Goal: Transaction & Acquisition: Purchase product/service

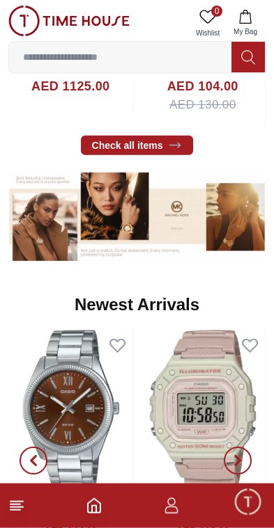
scroll to position [696, 0]
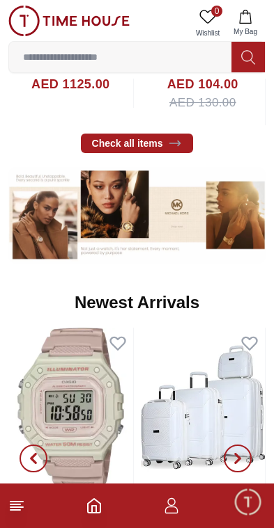
click at [22, 498] on icon at bounding box center [16, 506] width 17 height 17
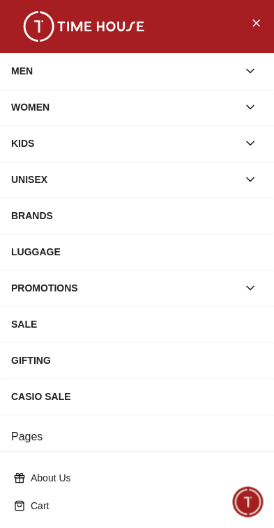
click at [61, 221] on div "BRANDS" at bounding box center [136, 215] width 251 height 25
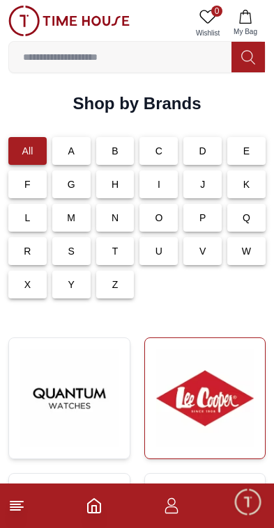
click at [202, 396] on img at bounding box center [205, 398] width 98 height 98
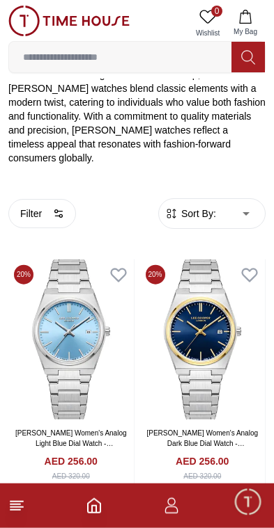
scroll to position [264, 0]
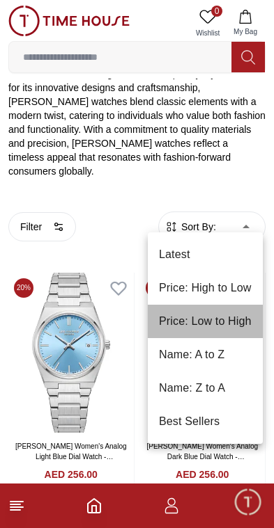
click at [177, 322] on li "Price: Low to High" at bounding box center [205, 321] width 115 height 33
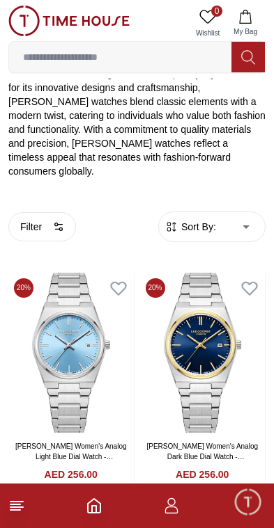
type input "*"
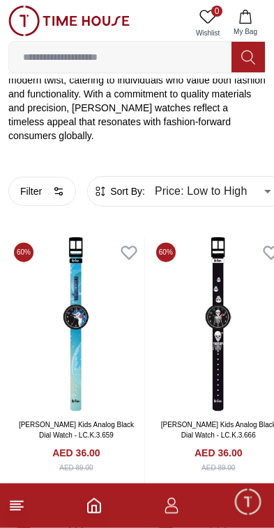
scroll to position [300, 0]
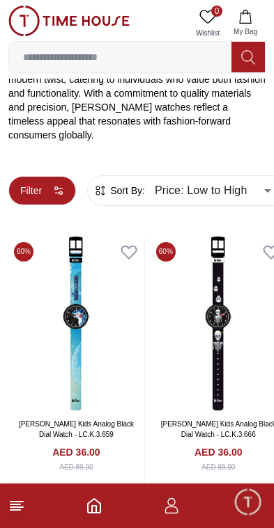
click at [45, 176] on button "Filter" at bounding box center [42, 190] width 68 height 29
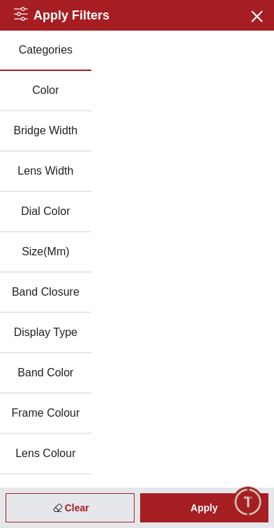
click at [44, 55] on button "Categories" at bounding box center [45, 51] width 91 height 40
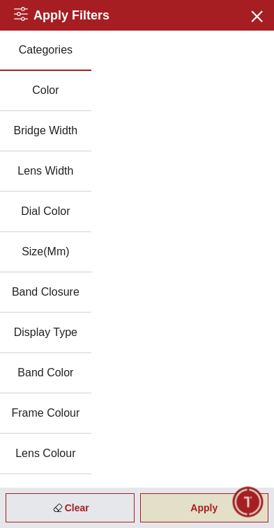
click at [204, 517] on div "Apply" at bounding box center [204, 508] width 129 height 29
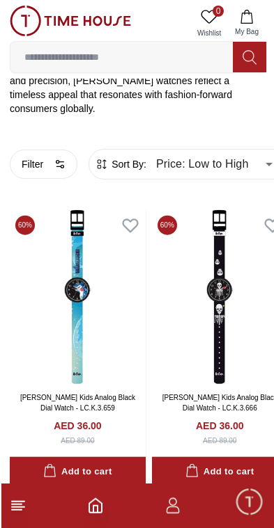
scroll to position [327, 0]
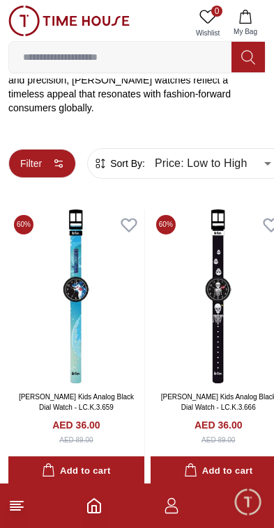
click at [31, 149] on button "Filter" at bounding box center [42, 163] width 68 height 29
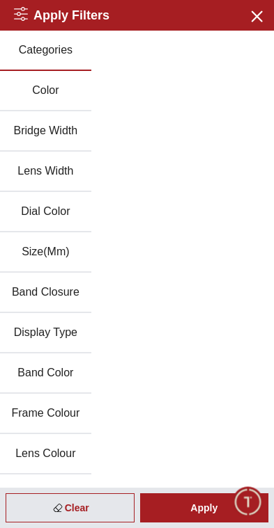
scroll to position [0, 0]
click at [33, 85] on button "Color" at bounding box center [45, 91] width 91 height 40
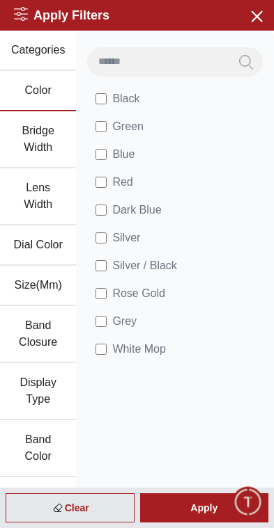
click at [40, 54] on button "Categories" at bounding box center [38, 51] width 76 height 40
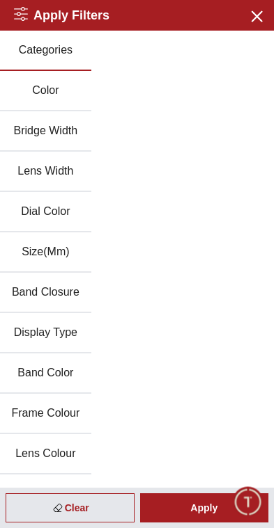
click at [39, 134] on button "Bridge Width" at bounding box center [45, 131] width 91 height 40
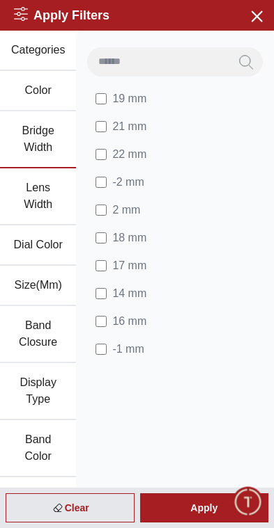
click at [37, 50] on button "Categories" at bounding box center [38, 51] width 76 height 40
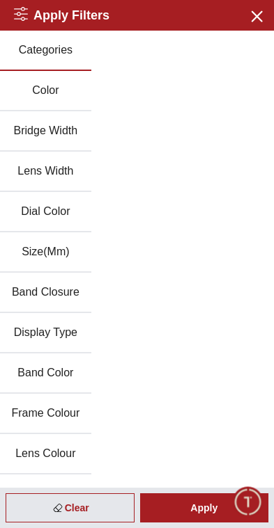
click at [27, 126] on button "Bridge Width" at bounding box center [45, 131] width 91 height 40
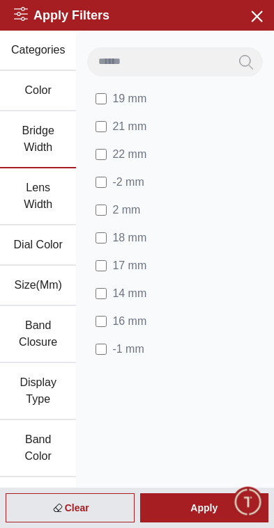
click at [30, 182] on button "Lens Width" at bounding box center [38, 196] width 76 height 57
click at [34, 249] on button "Dial Color" at bounding box center [38, 246] width 76 height 40
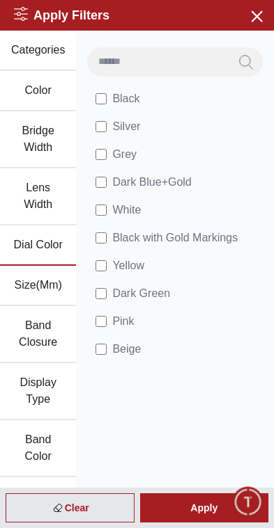
click at [35, 281] on button "Size(Mm)" at bounding box center [38, 286] width 76 height 40
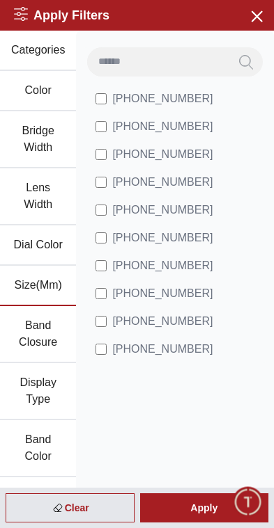
click at [33, 325] on button "Band Closure" at bounding box center [38, 334] width 76 height 57
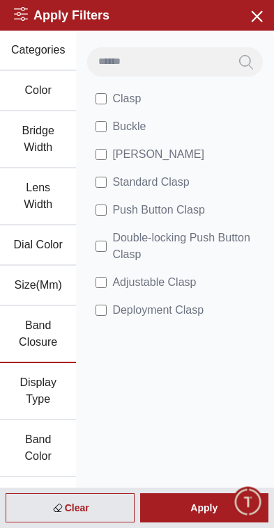
click at [31, 386] on button "Display Type" at bounding box center [38, 391] width 76 height 57
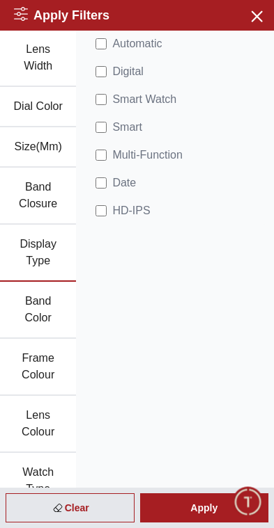
scroll to position [136, 0]
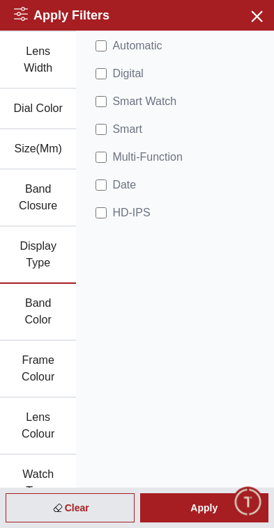
click at [31, 317] on button "Band Color" at bounding box center [38, 312] width 76 height 57
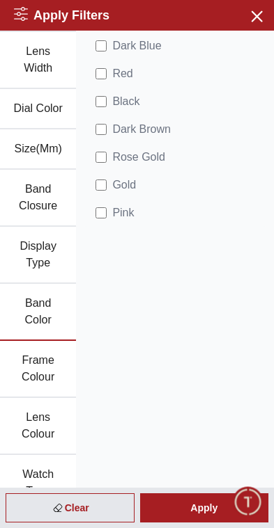
click at [32, 367] on button "Frame Colour" at bounding box center [38, 369] width 76 height 57
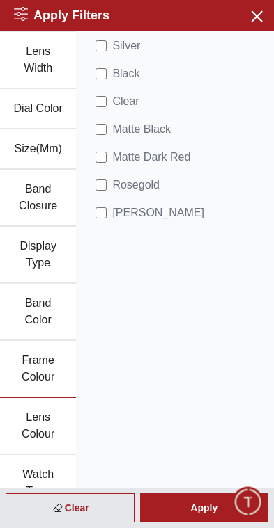
click at [31, 417] on button "Lens Colour" at bounding box center [38, 426] width 76 height 57
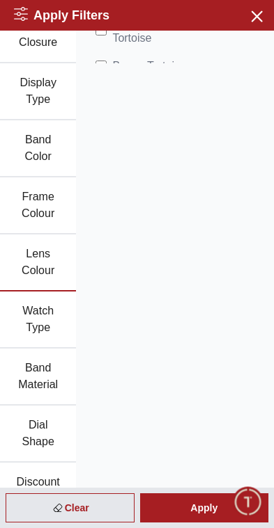
scroll to position [302, 0]
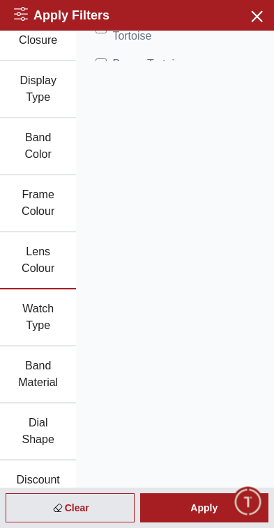
click at [31, 323] on button "Watch Type" at bounding box center [38, 318] width 76 height 57
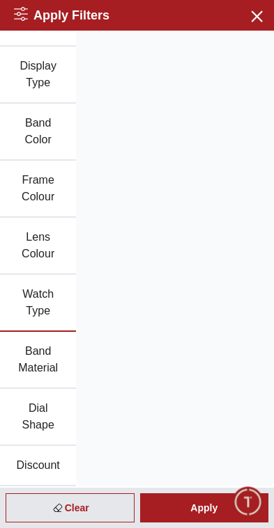
click at [38, 360] on button "Band Material" at bounding box center [38, 360] width 76 height 57
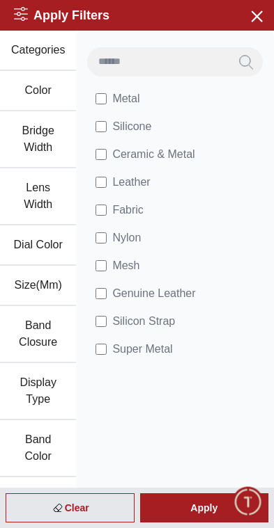
scroll to position [0, 0]
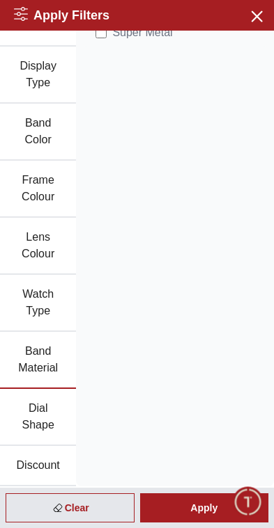
click at [36, 407] on button "Dial Shape" at bounding box center [38, 417] width 76 height 57
click at [37, 463] on button "Discount" at bounding box center [38, 466] width 76 height 40
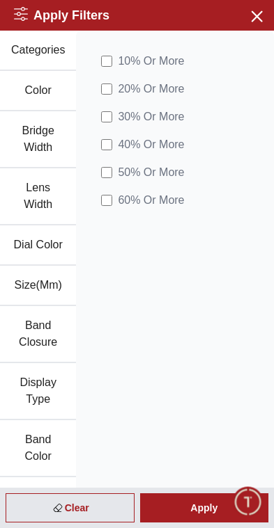
click at [33, 55] on button "Categories" at bounding box center [38, 51] width 76 height 40
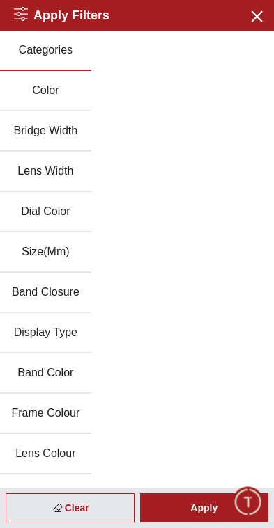
click at [13, 21] on div "Apply Filters Close menu" at bounding box center [137, 15] width 274 height 31
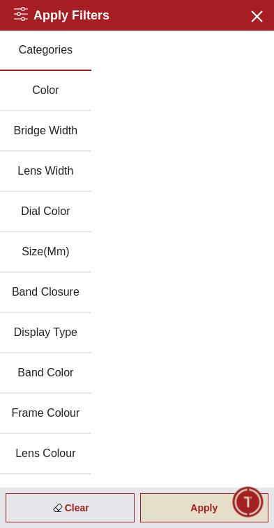
click at [195, 508] on div "Apply" at bounding box center [204, 508] width 129 height 29
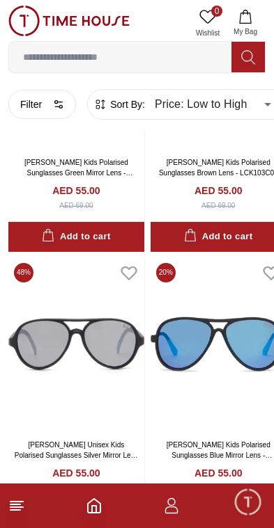
scroll to position [2260, 0]
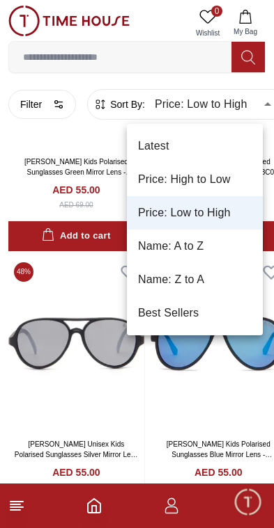
click at [62, 228] on div at bounding box center [137, 264] width 274 height 528
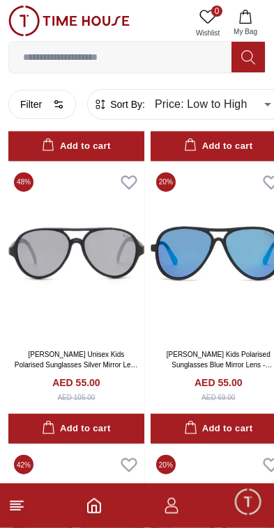
scroll to position [2349, 0]
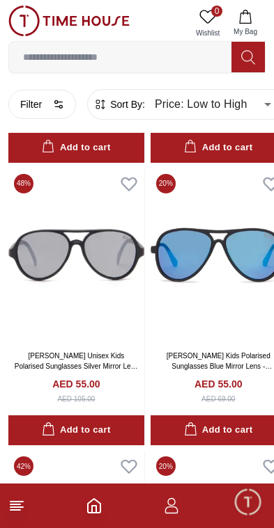
click at [79, 56] on input at bounding box center [120, 57] width 222 height 28
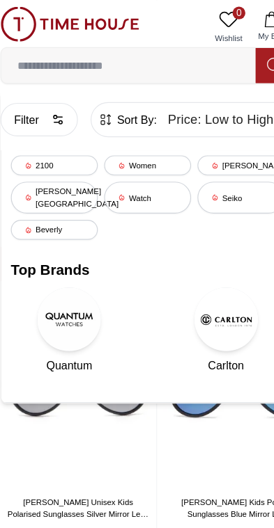
scroll to position [2266, 0]
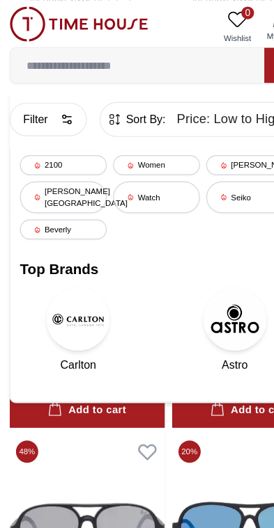
click at [40, 49] on input at bounding box center [120, 57] width 222 height 28
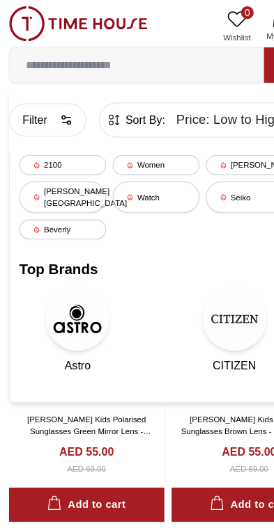
click at [29, 17] on img at bounding box center [68, 21] width 121 height 31
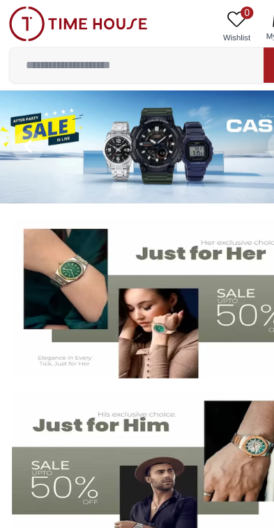
click at [97, 52] on input at bounding box center [120, 57] width 222 height 28
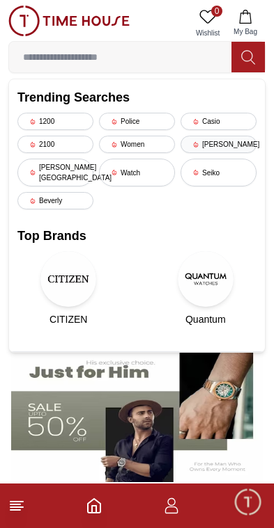
click at [214, 145] on div "[PERSON_NAME]" at bounding box center [218, 144] width 76 height 17
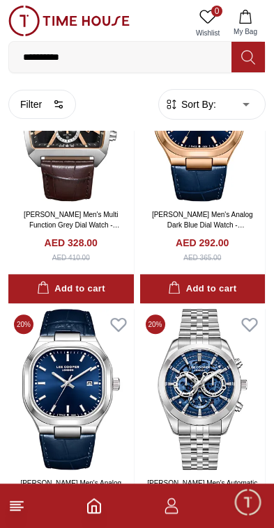
scroll to position [2281, 0]
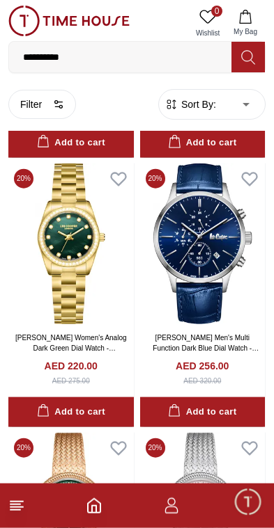
scroll to position [3774, 0]
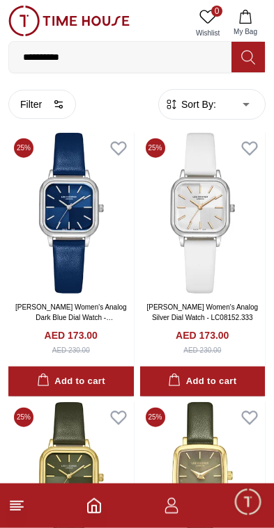
scroll to position [6493, 0]
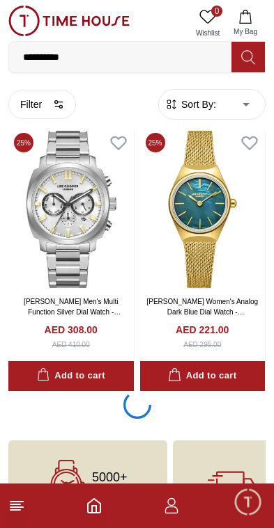
scroll to position [7886, 0]
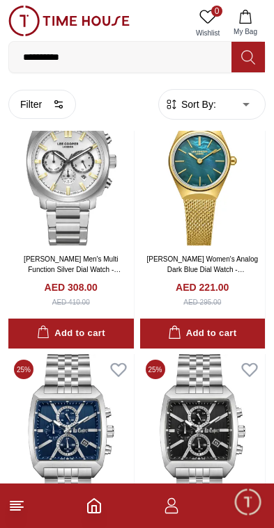
click at [240, 522] on span "Minimize live chat window" at bounding box center [247, 502] width 40 height 40
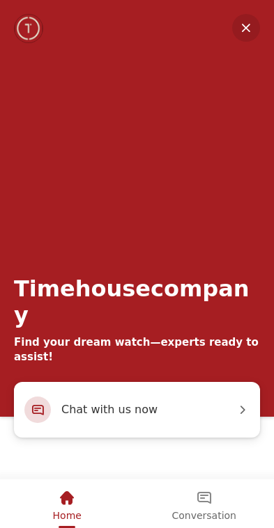
scroll to position [8028, 0]
click at [254, 29] on em "Minimize" at bounding box center [246, 28] width 28 height 28
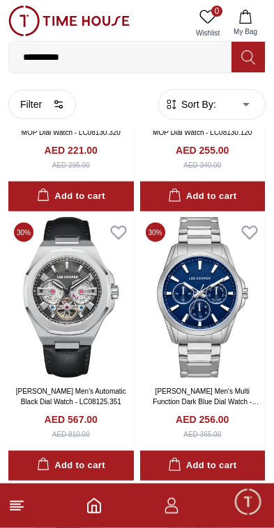
scroll to position [8832, 0]
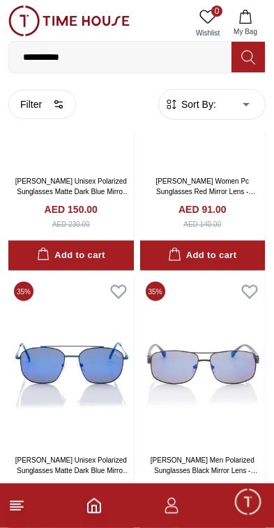
scroll to position [13929, 0]
